Goal: Use online tool/utility: Utilize a website feature to perform a specific function

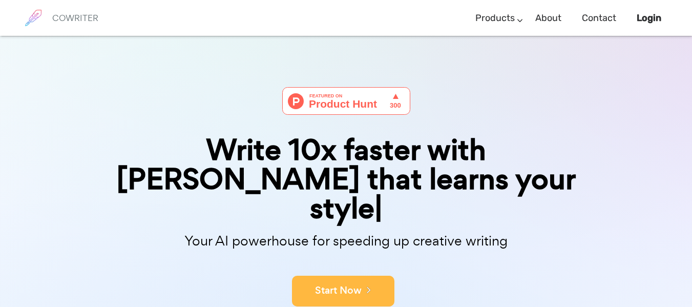
click at [353, 276] on button "Start Now" at bounding box center [343, 291] width 102 height 31
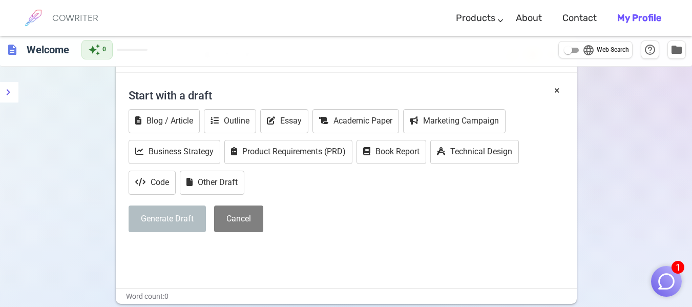
scroll to position [35, 0]
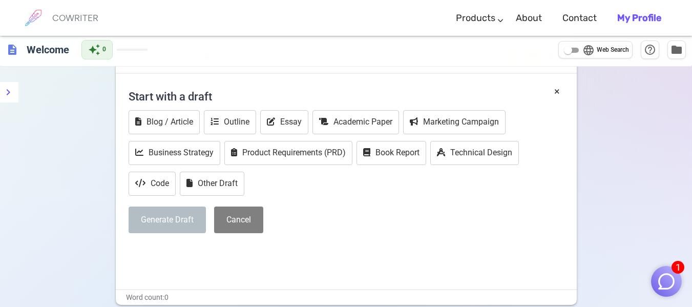
click at [120, 48] on div "auto_awesome 0" at bounding box center [114, 49] width 66 height 19
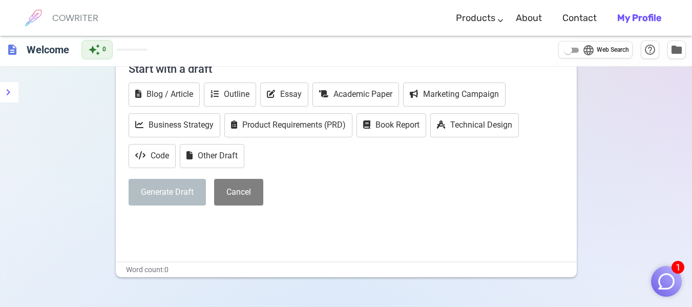
scroll to position [63, 0]
click at [229, 147] on button "Other Draft" at bounding box center [212, 157] width 65 height 24
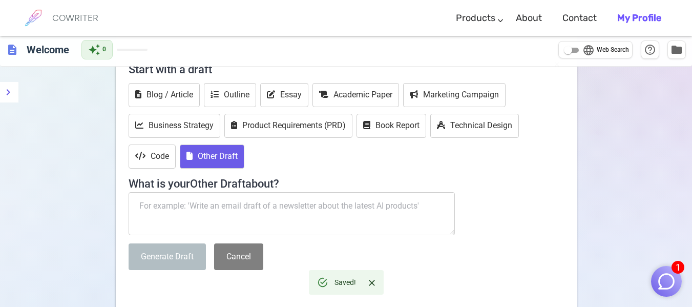
click at [215, 209] on textarea at bounding box center [292, 213] width 327 height 43
paste textarea "Dear [Recipient’s Name], Good morning. On behalf of our organization, I wish to…"
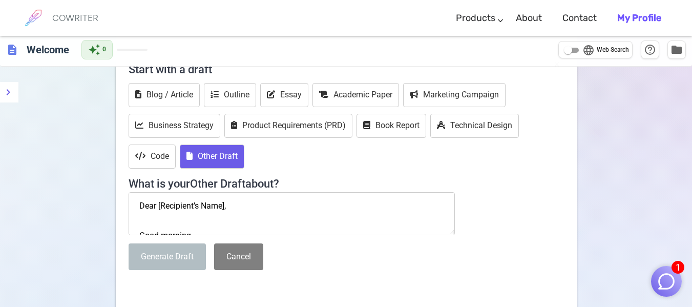
scroll to position [271, 0]
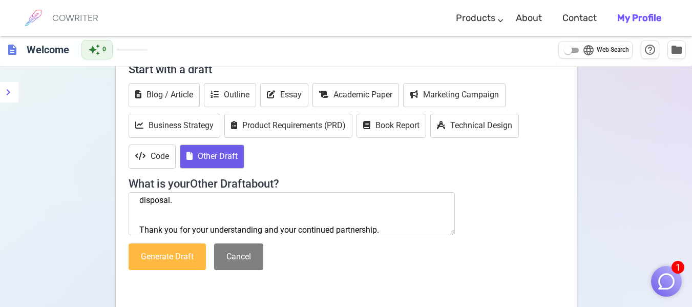
type textarea "Dear [Recipient’s Name], Good morning. On behalf of our organization, I wish to…"
click at [175, 253] on button "Generate Draft" at bounding box center [167, 256] width 77 height 27
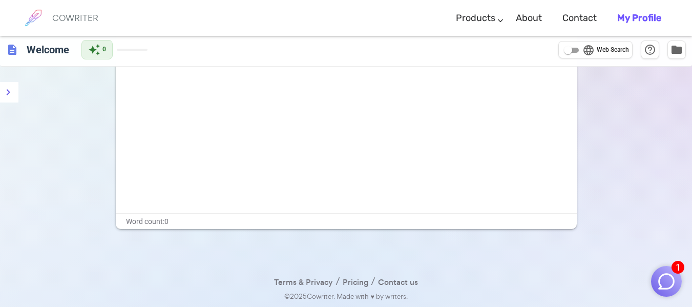
scroll to position [0, 0]
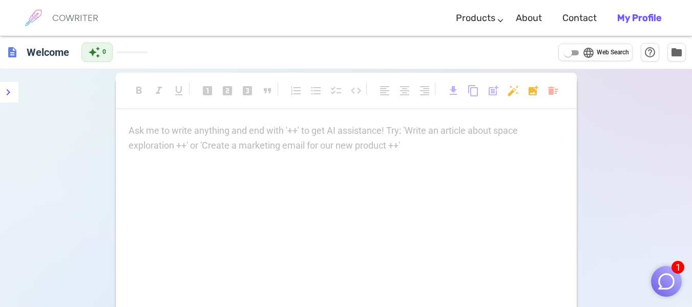
click at [496, 284] on div "Ask me to write anything and end with '++' to get AI assistance! Try: 'Write an…" at bounding box center [346, 225] width 461 height 205
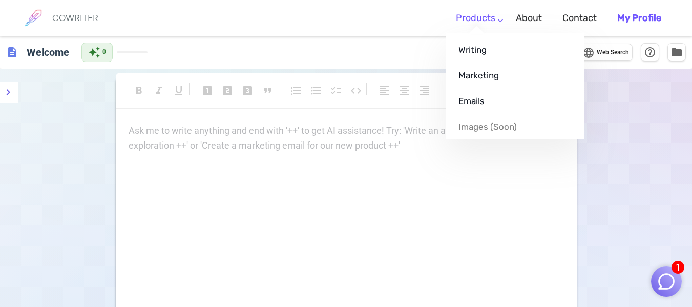
click at [478, 33] on ul "Writing Marketing Emails Images (soon)" at bounding box center [515, 86] width 138 height 107
click at [470, 98] on link "Emails" at bounding box center [515, 101] width 138 height 26
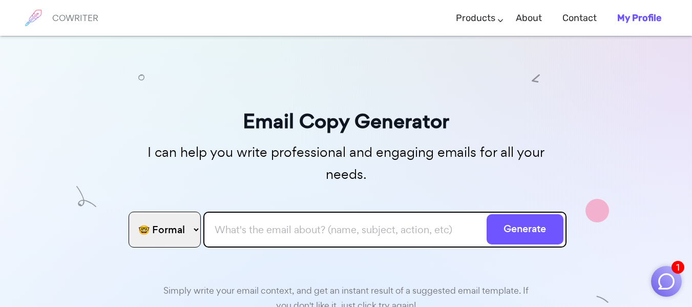
click at [328, 215] on input "text" at bounding box center [384, 230] width 363 height 36
paste input "Dear [Recipient’s Name], Good morning. On behalf of our organization, I wish to…"
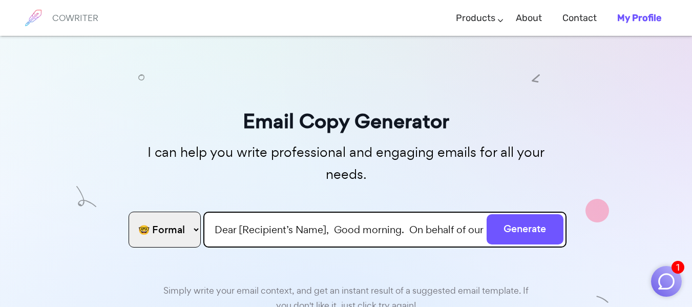
scroll to position [0, 4249]
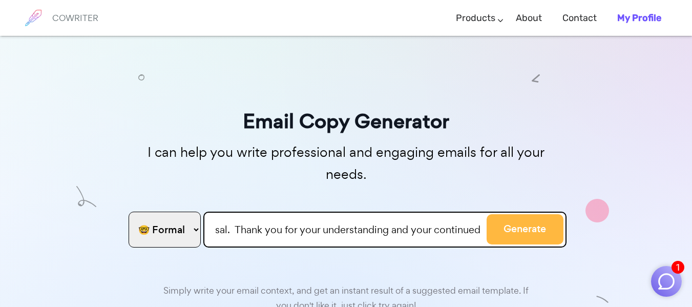
type input "Dear [Recipient’s Name], Good morning. On behalf of our organization, I wish to…"
click at [516, 214] on button "Generate" at bounding box center [525, 229] width 77 height 30
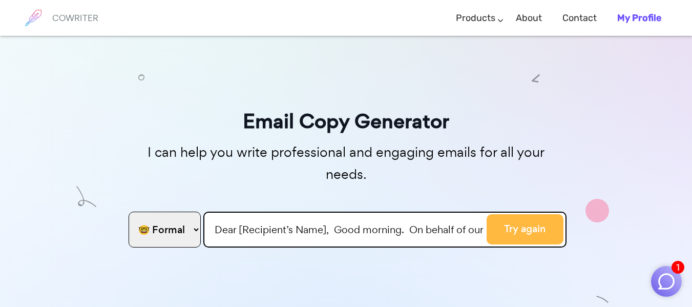
click at [508, 214] on button "Try again" at bounding box center [525, 229] width 77 height 30
